Goal: Browse casually

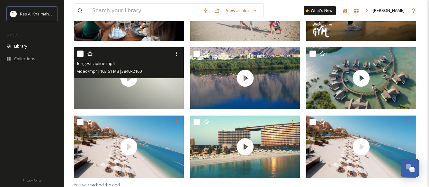
scroll to position [179, 0]
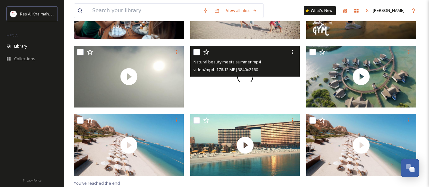
click at [239, 86] on div at bounding box center [245, 77] width 110 height 62
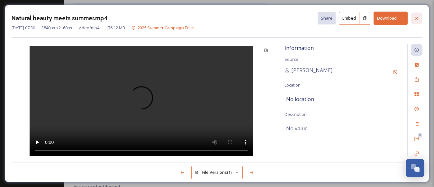
click at [415, 17] on icon at bounding box center [416, 18] width 5 height 5
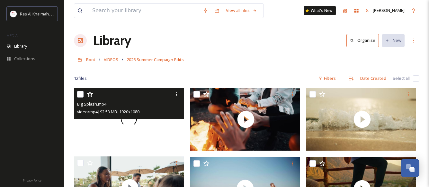
click at [123, 127] on div at bounding box center [129, 119] width 110 height 62
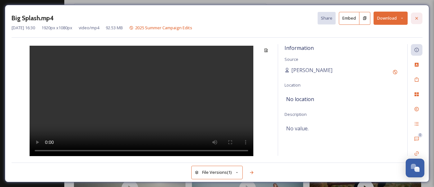
click at [420, 23] on div at bounding box center [417, 19] width 12 height 12
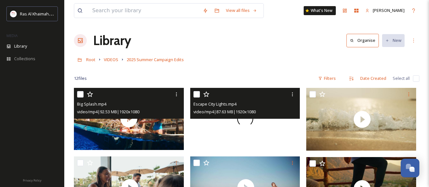
click at [252, 133] on div at bounding box center [245, 119] width 110 height 62
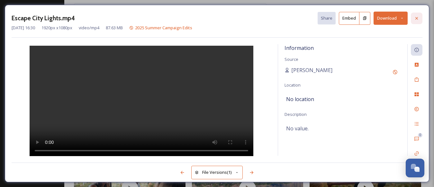
click at [415, 16] on icon at bounding box center [416, 18] width 5 height 5
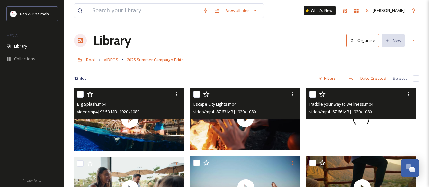
click at [331, 132] on div at bounding box center [361, 119] width 110 height 62
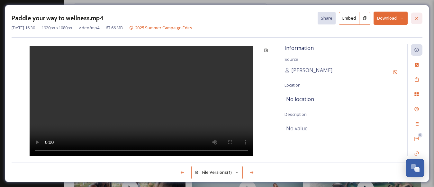
click at [417, 18] on icon at bounding box center [416, 18] width 5 height 5
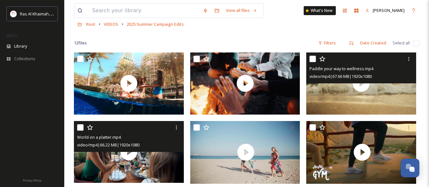
scroll to position [45, 0]
